Goal: Answer question/provide support

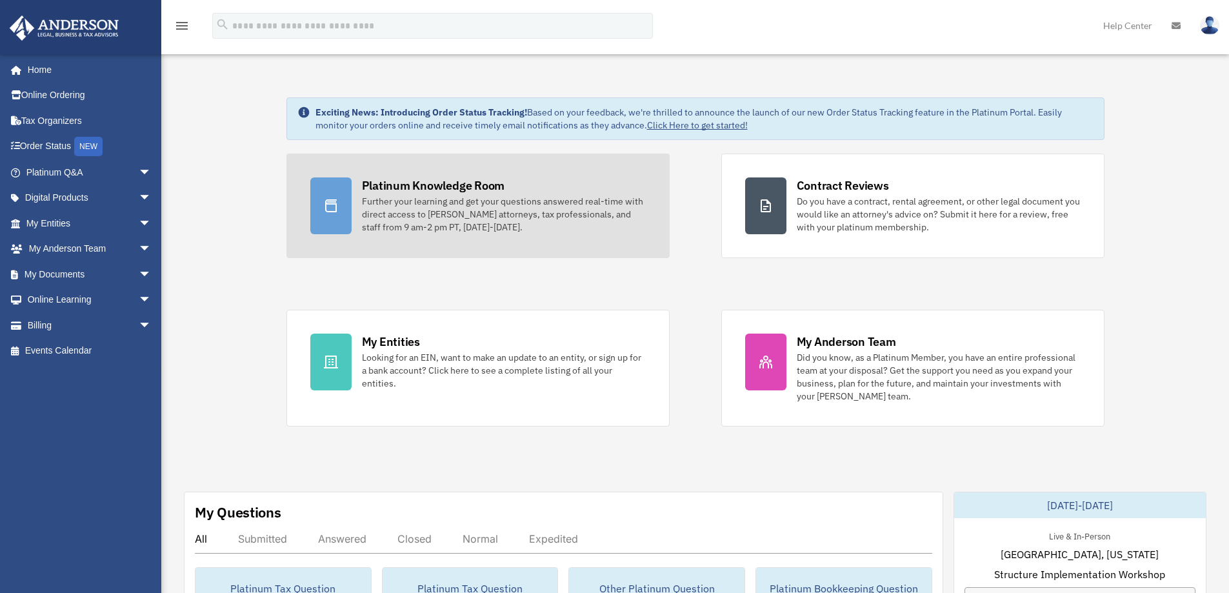
click at [461, 172] on link "Platinum Knowledge Room Further your learning and get your questions answered r…" at bounding box center [477, 206] width 383 height 105
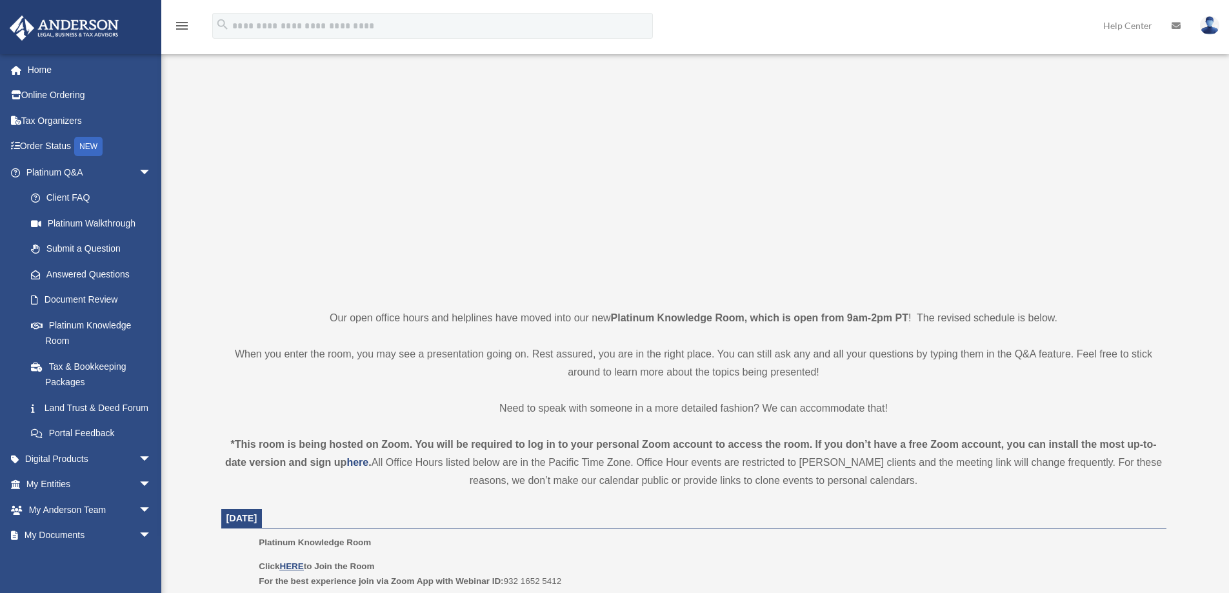
scroll to position [65, 0]
click at [292, 566] on u "HERE" at bounding box center [291, 566] width 24 height 10
click at [388, 143] on p at bounding box center [693, 178] width 945 height 224
click at [294, 566] on u "HERE" at bounding box center [291, 566] width 24 height 10
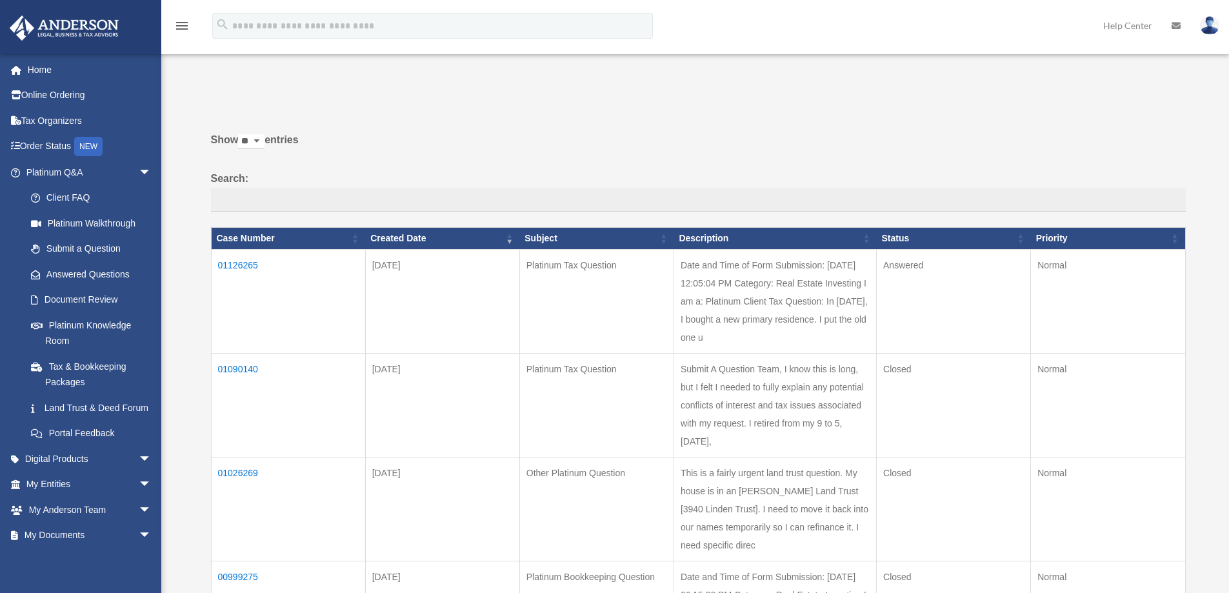
click at [294, 307] on td "01126265" at bounding box center [288, 301] width 154 height 104
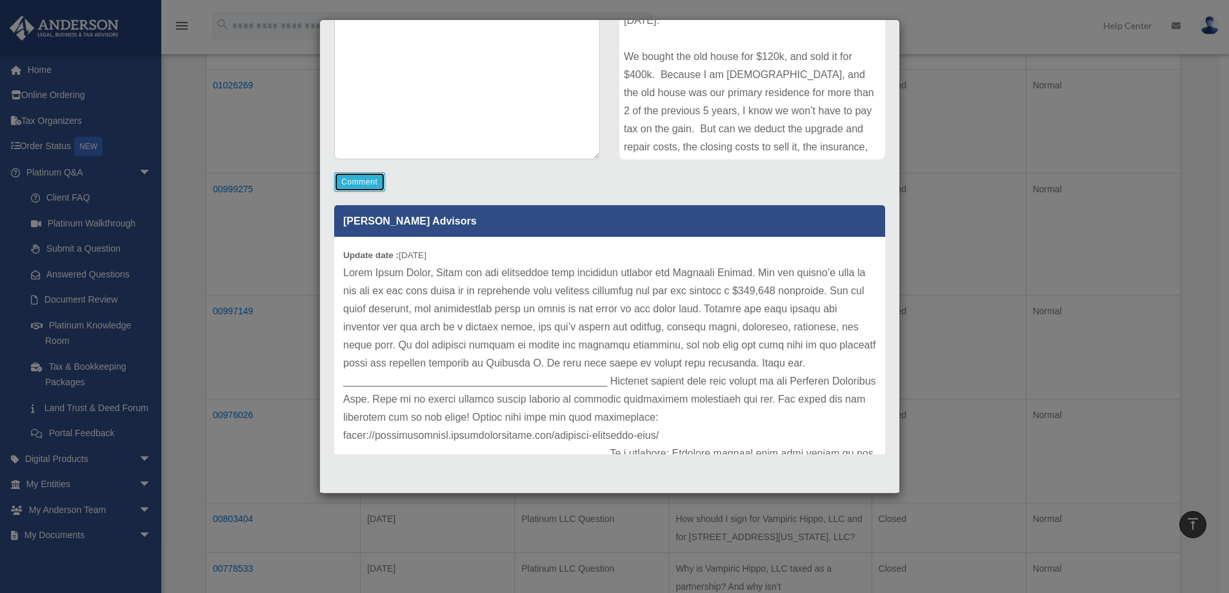
click at [368, 183] on button "Comment" at bounding box center [359, 181] width 51 height 19
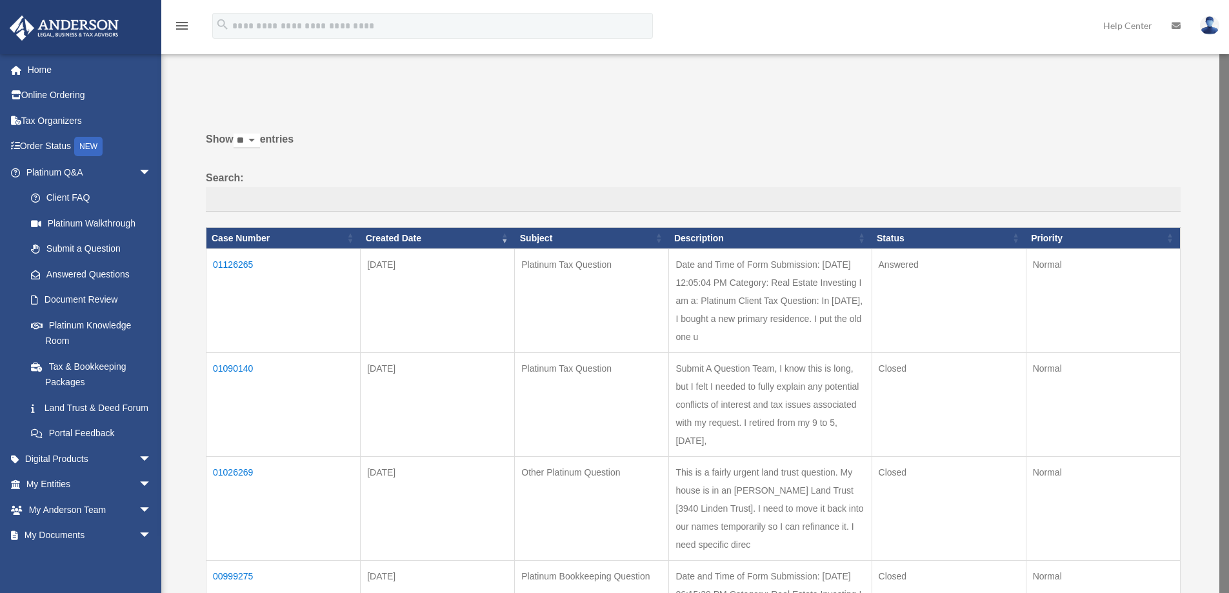
click at [271, 291] on td "01126265" at bounding box center [283, 301] width 154 height 104
click at [242, 261] on td "01126265" at bounding box center [288, 301] width 154 height 104
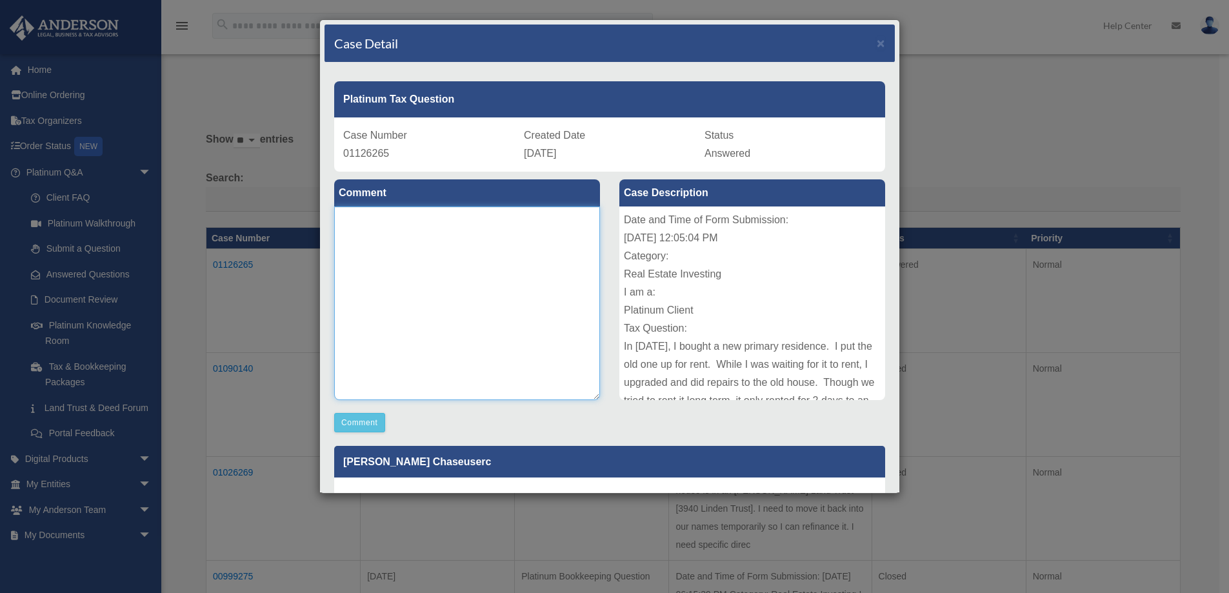
click at [395, 235] on textarea at bounding box center [467, 303] width 266 height 194
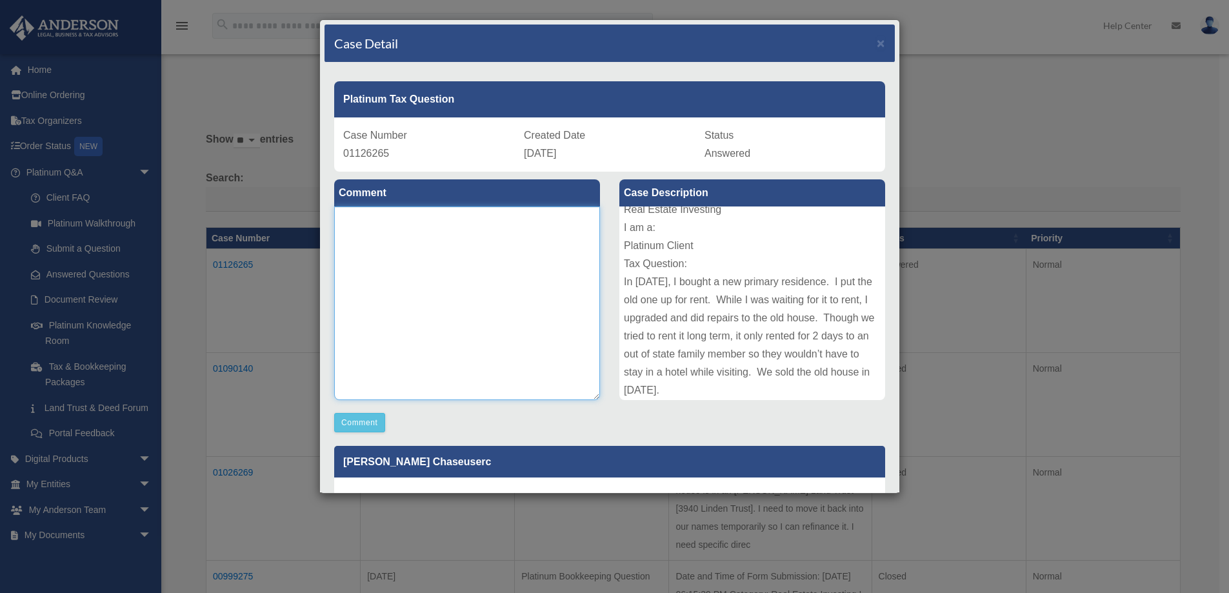
scroll to position [129, 0]
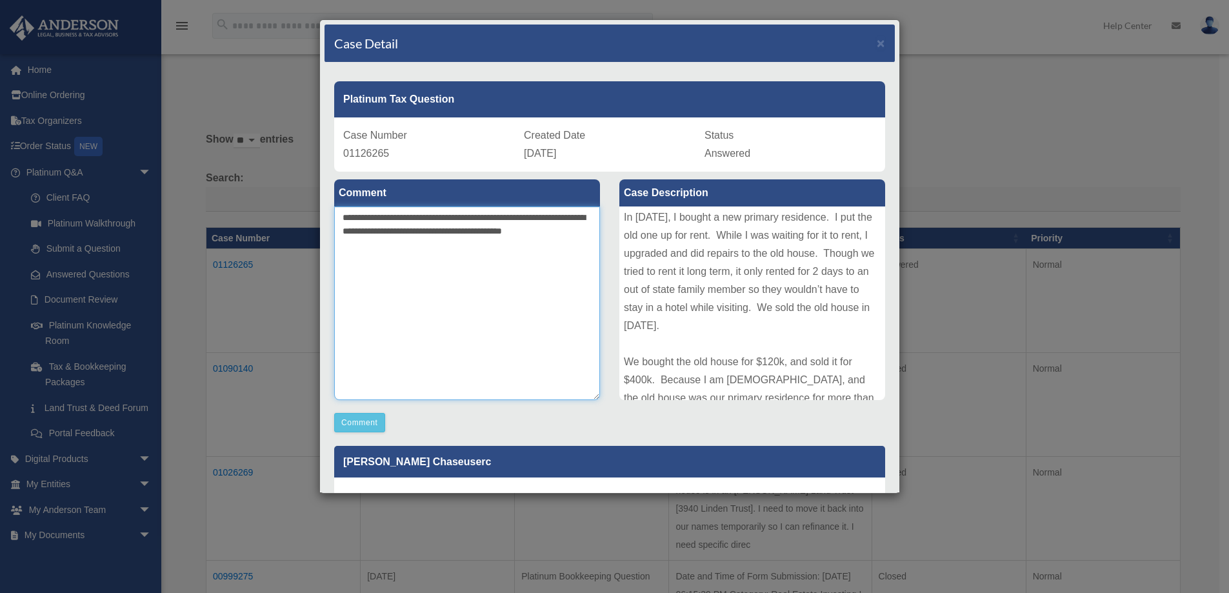
type textarea "**********"
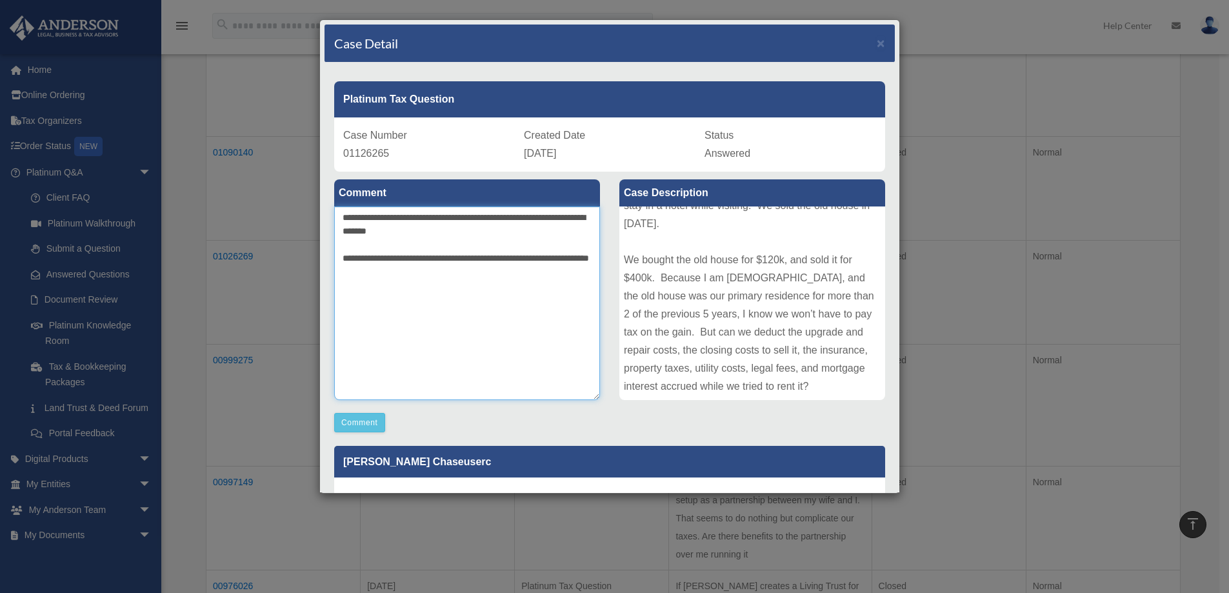
scroll to position [194, 0]
drag, startPoint x: 390, startPoint y: 274, endPoint x: 331, endPoint y: 260, distance: 60.2
click at [331, 260] on div "**********" at bounding box center [466, 302] width 285 height 261
type textarea "**********"
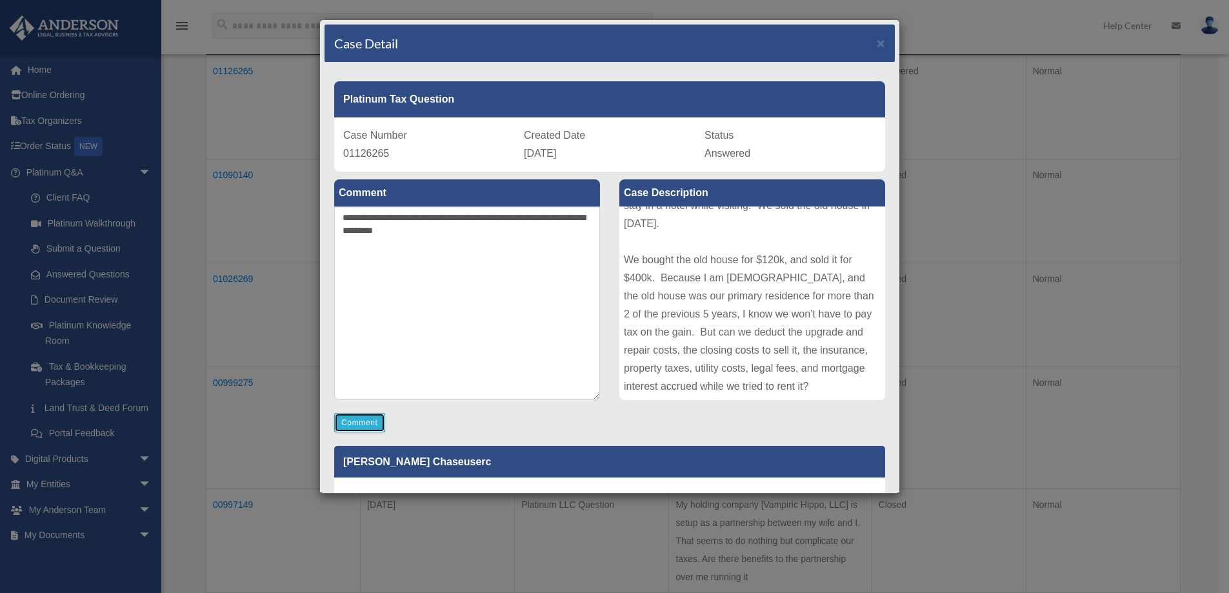
click at [358, 414] on button "Comment" at bounding box center [359, 422] width 51 height 19
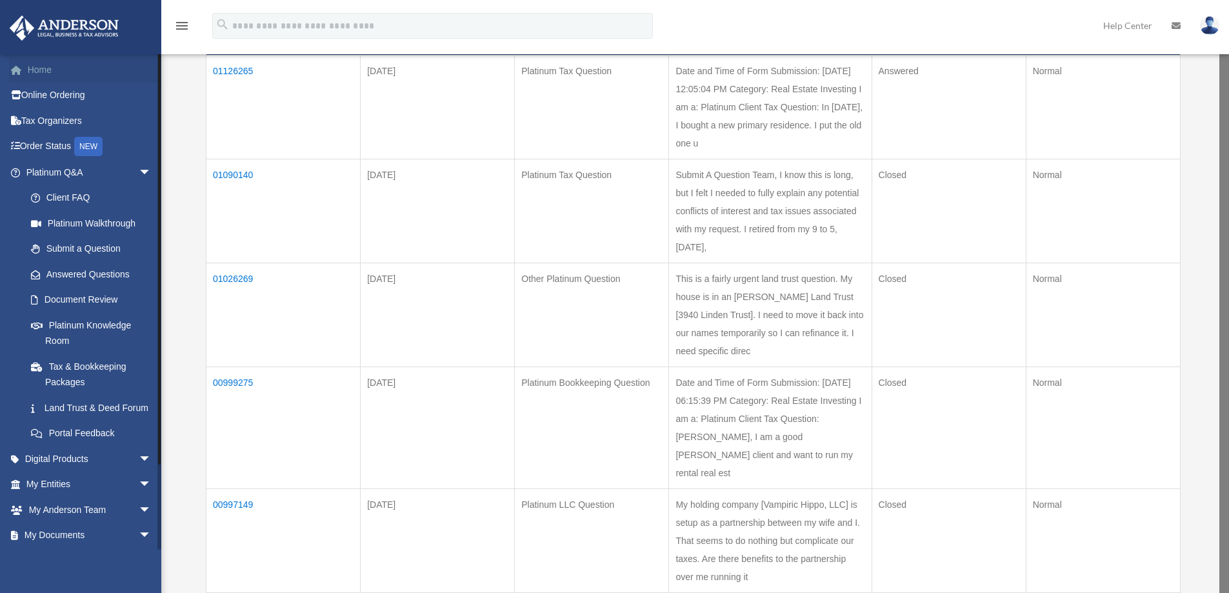
click at [40, 78] on link "Home" at bounding box center [90, 70] width 162 height 26
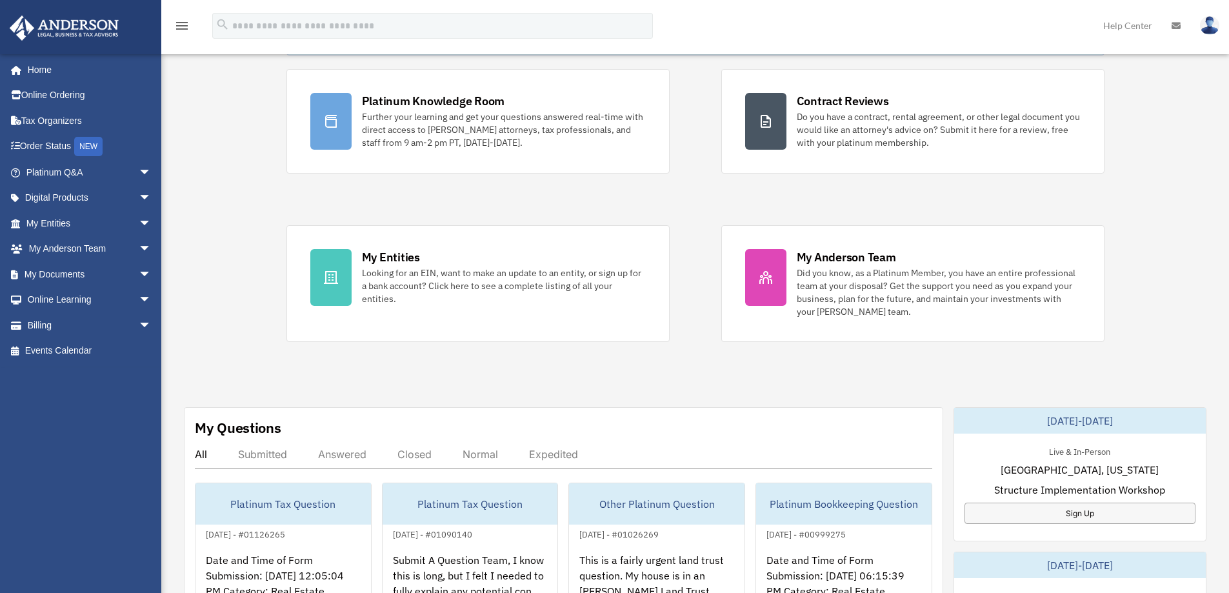
scroll to position [194, 0]
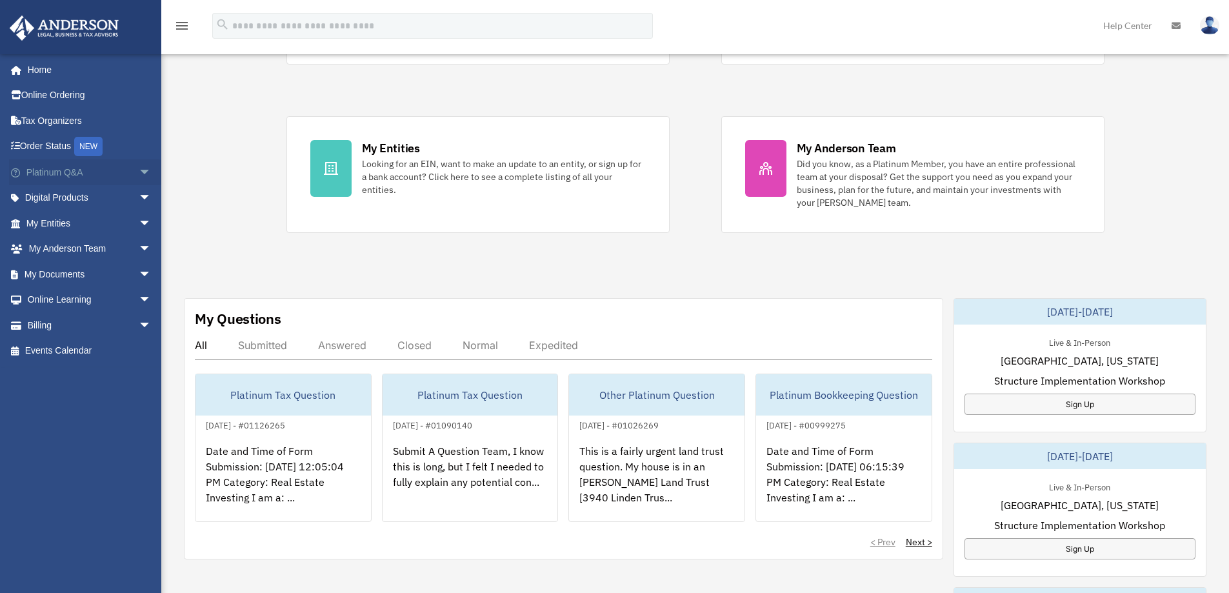
click at [139, 171] on span "arrow_drop_down" at bounding box center [152, 172] width 26 height 26
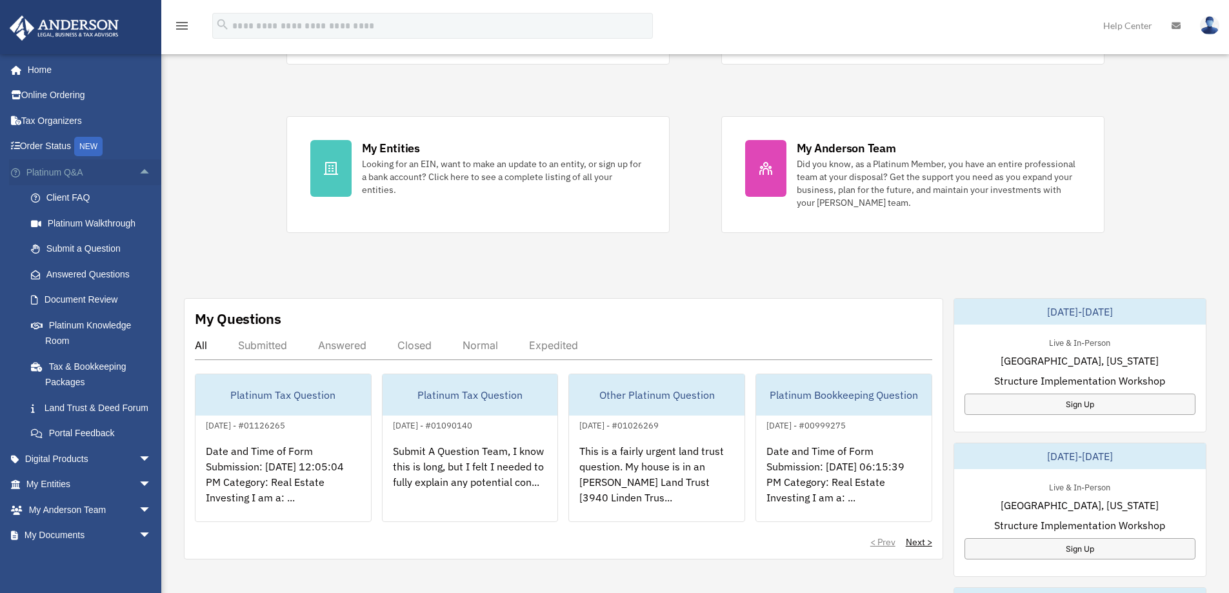
click at [139, 171] on span "arrow_drop_up" at bounding box center [152, 172] width 26 height 26
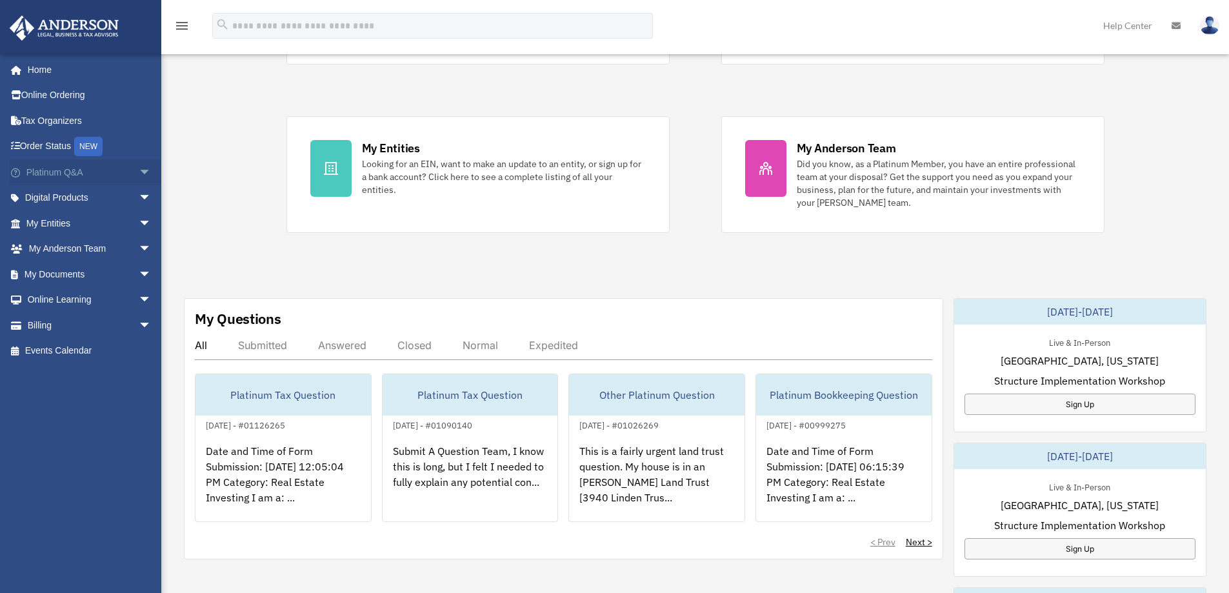
click at [141, 170] on span "arrow_drop_down" at bounding box center [152, 172] width 26 height 26
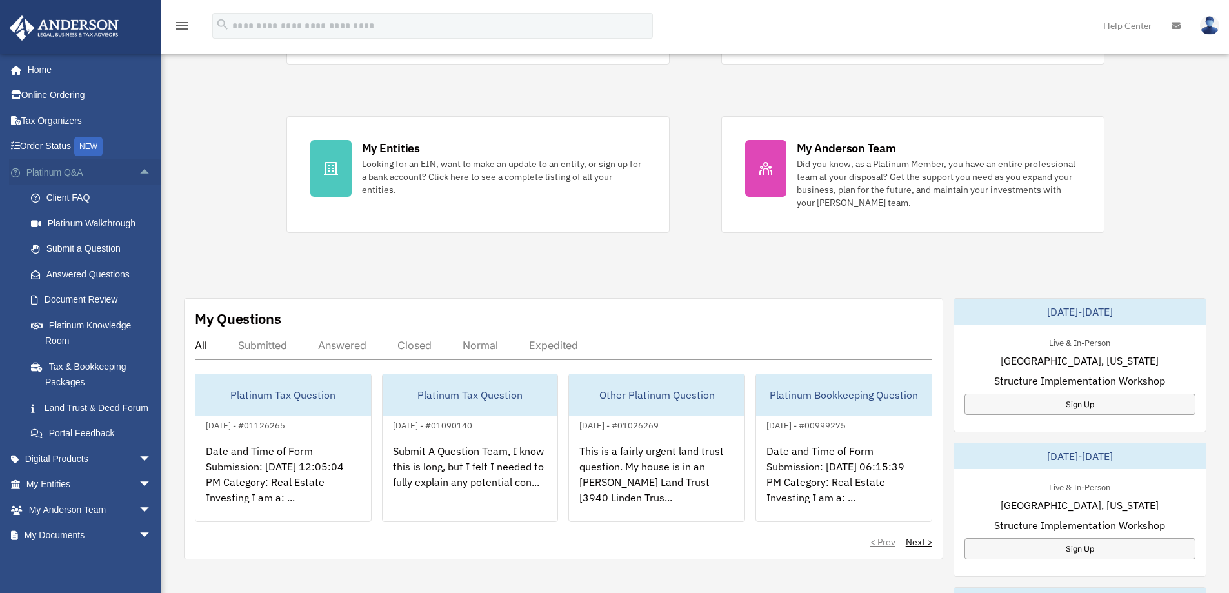
click at [139, 169] on span "arrow_drop_up" at bounding box center [152, 172] width 26 height 26
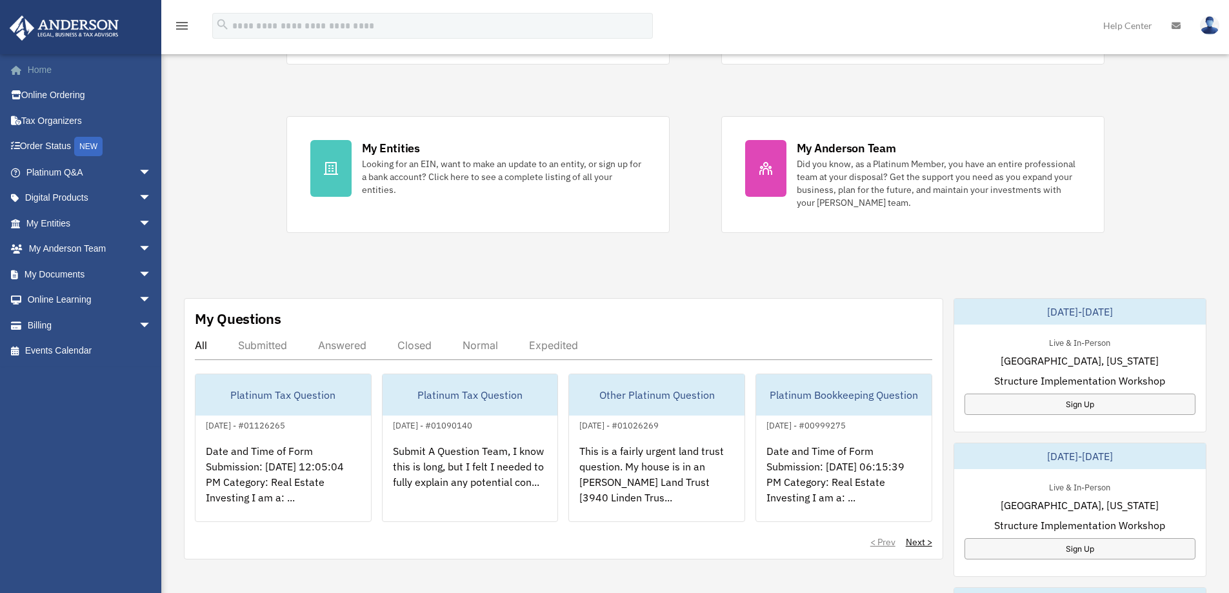
click at [46, 70] on link "Home" at bounding box center [90, 70] width 162 height 26
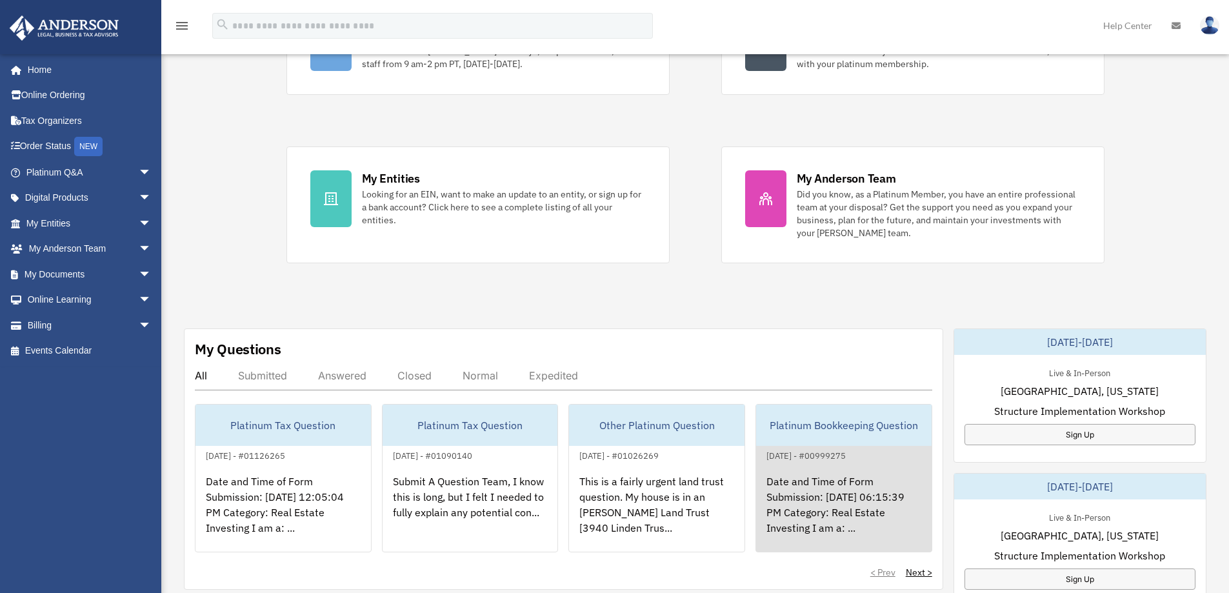
scroll to position [194, 0]
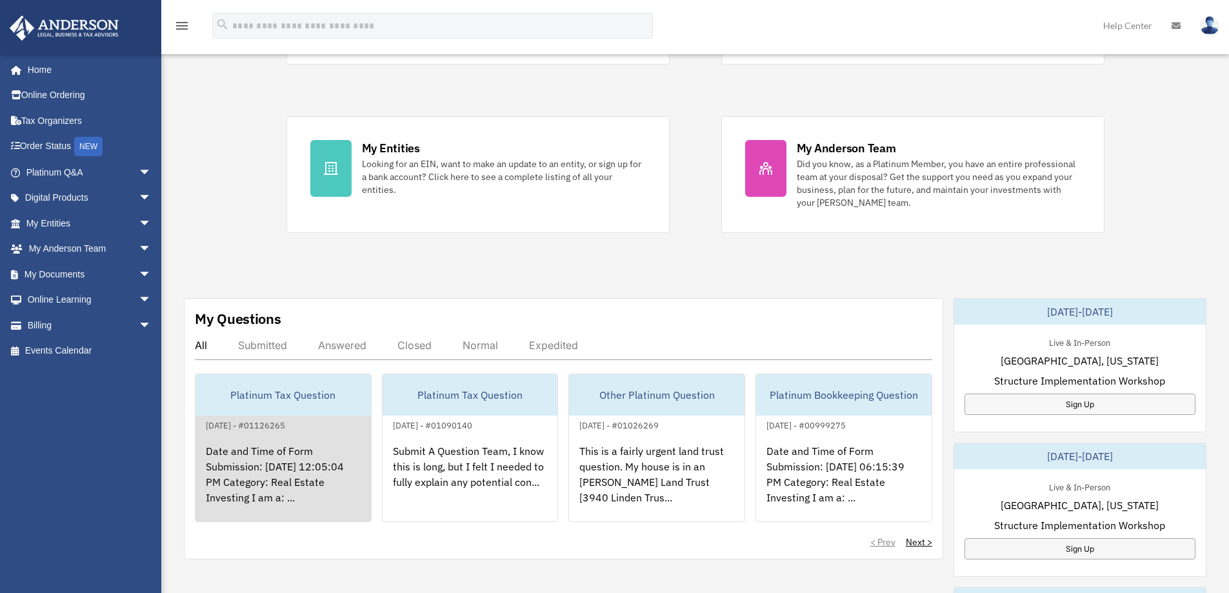
click at [224, 399] on div "Platinum Tax Question" at bounding box center [282, 394] width 175 height 41
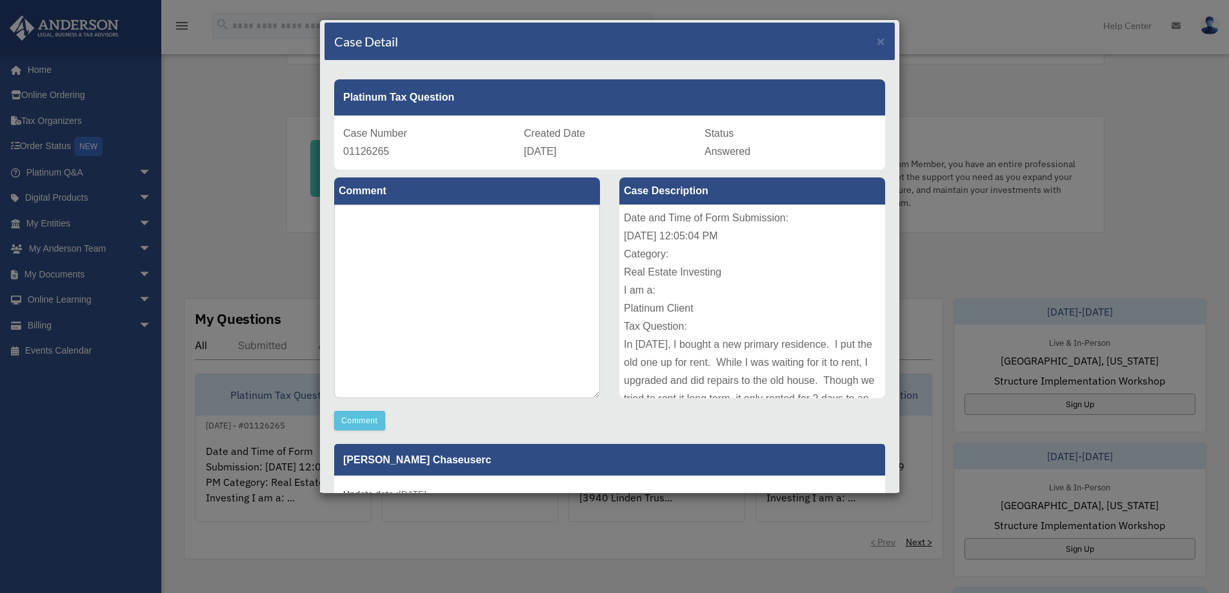
scroll to position [0, 0]
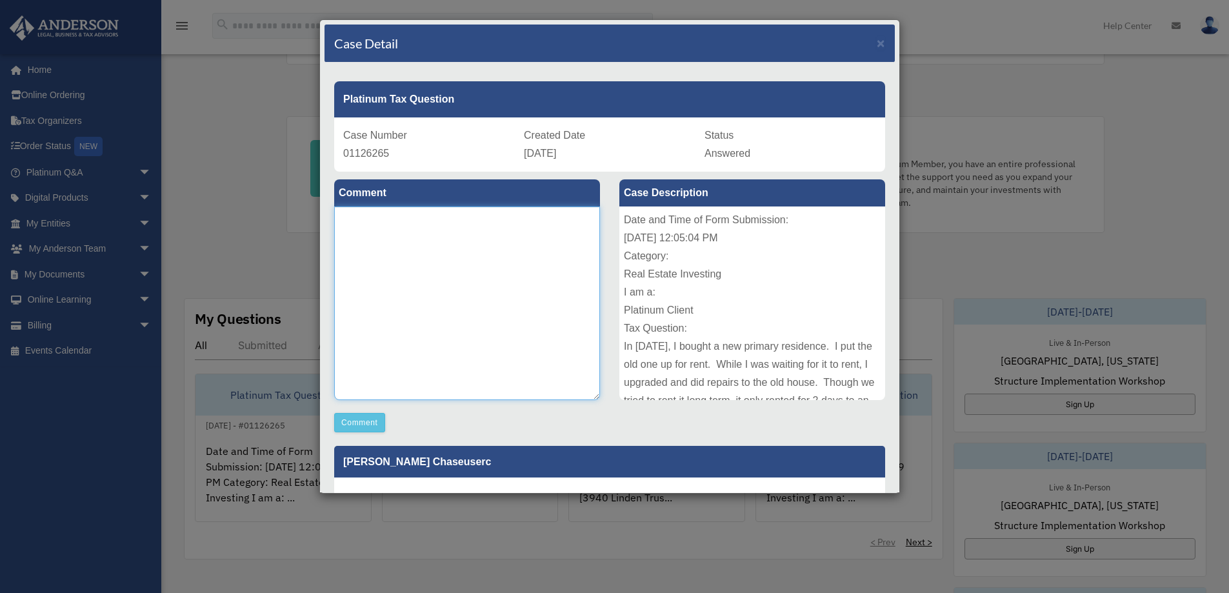
click at [412, 297] on textarea at bounding box center [467, 303] width 266 height 194
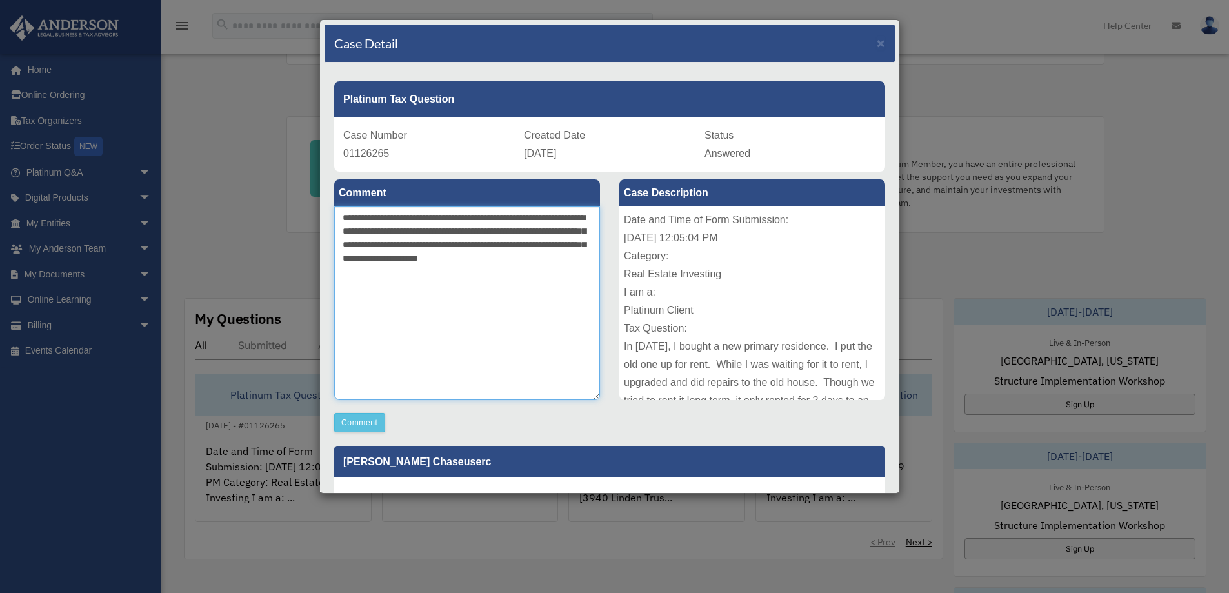
click at [490, 217] on textarea "**********" at bounding box center [467, 303] width 266 height 194
type textarea "**********"
